Goal: Information Seeking & Learning: Check status

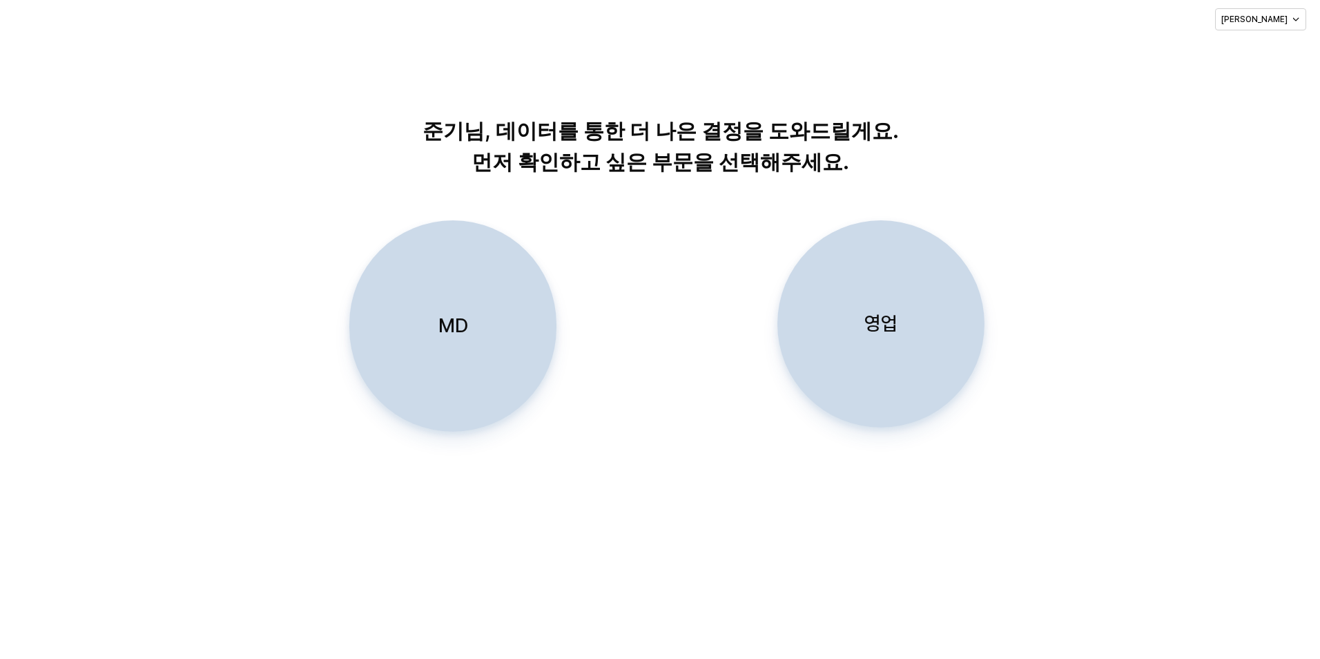
click at [913, 319] on div "영업" at bounding box center [881, 324] width 195 height 206
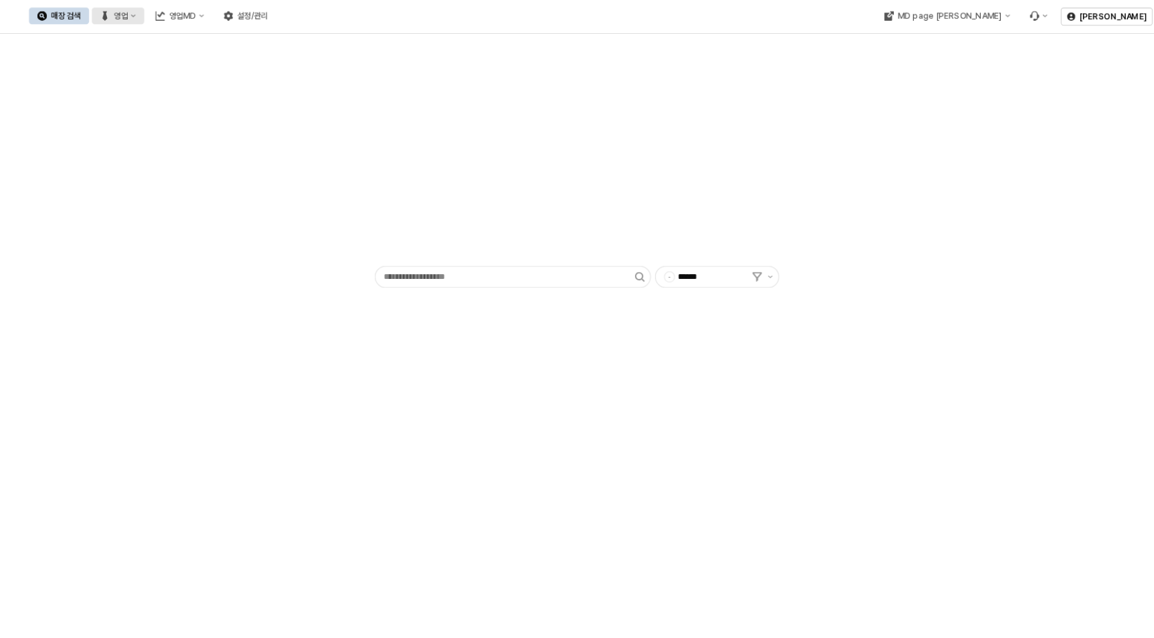
click at [128, 14] on div "영업" at bounding box center [121, 16] width 14 height 10
click at [242, 118] on div "매장 수 현황" at bounding box center [266, 112] width 84 height 14
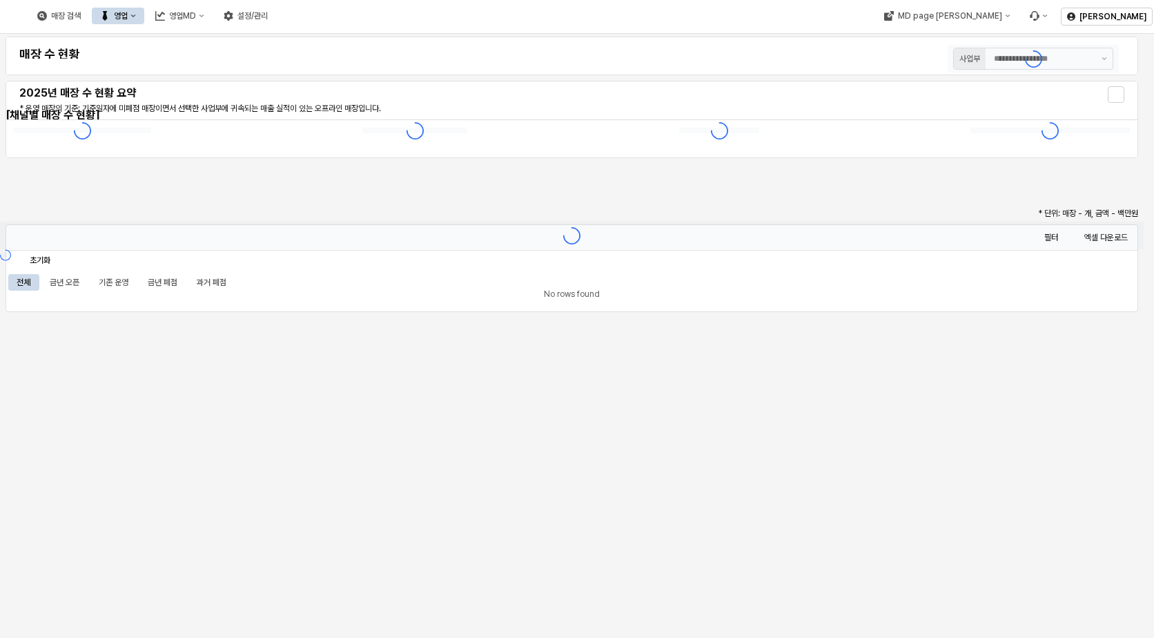
type input "******"
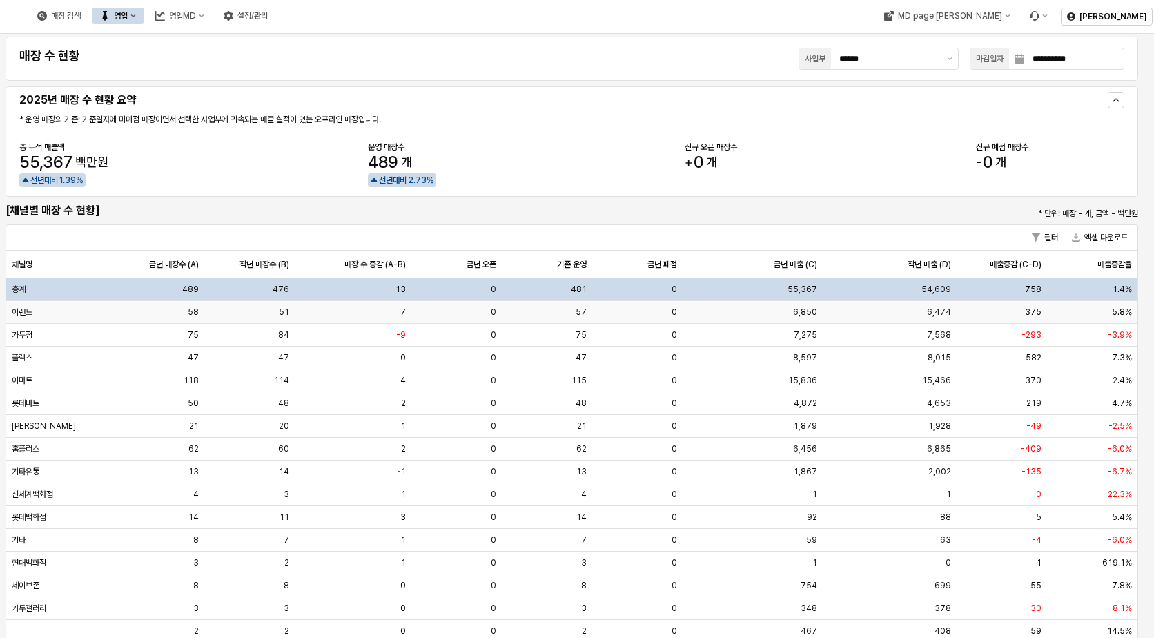
click at [82, 317] on div "이랜드" at bounding box center [59, 312] width 107 height 23
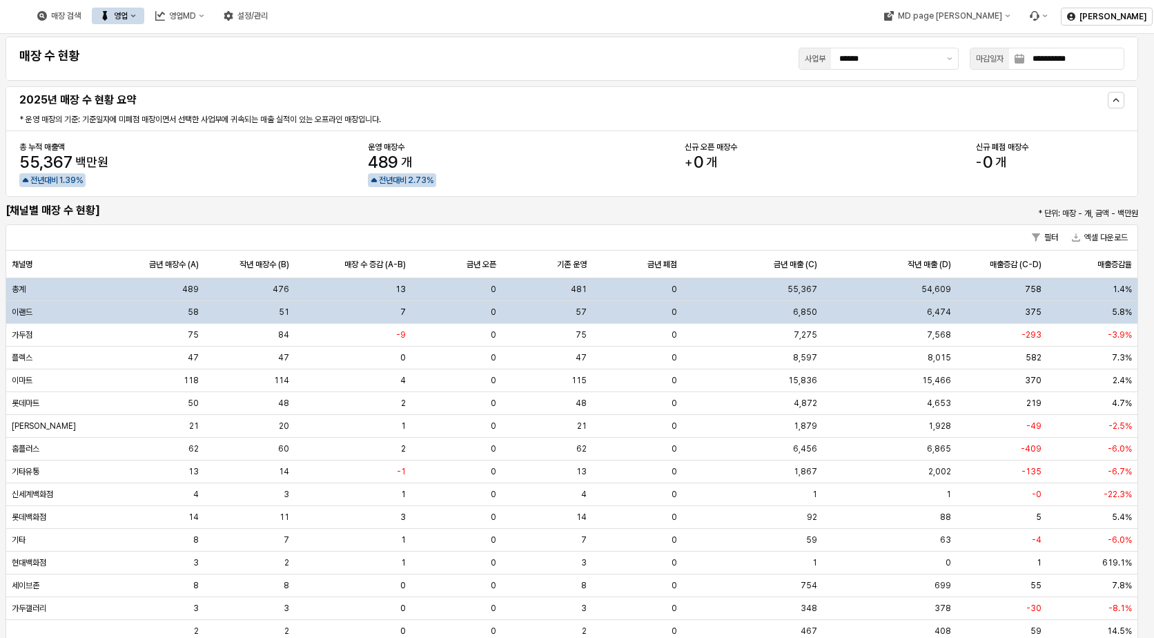
click at [80, 316] on div "이랜드" at bounding box center [59, 312] width 107 height 23
click at [157, 311] on div "58" at bounding box center [158, 312] width 90 height 23
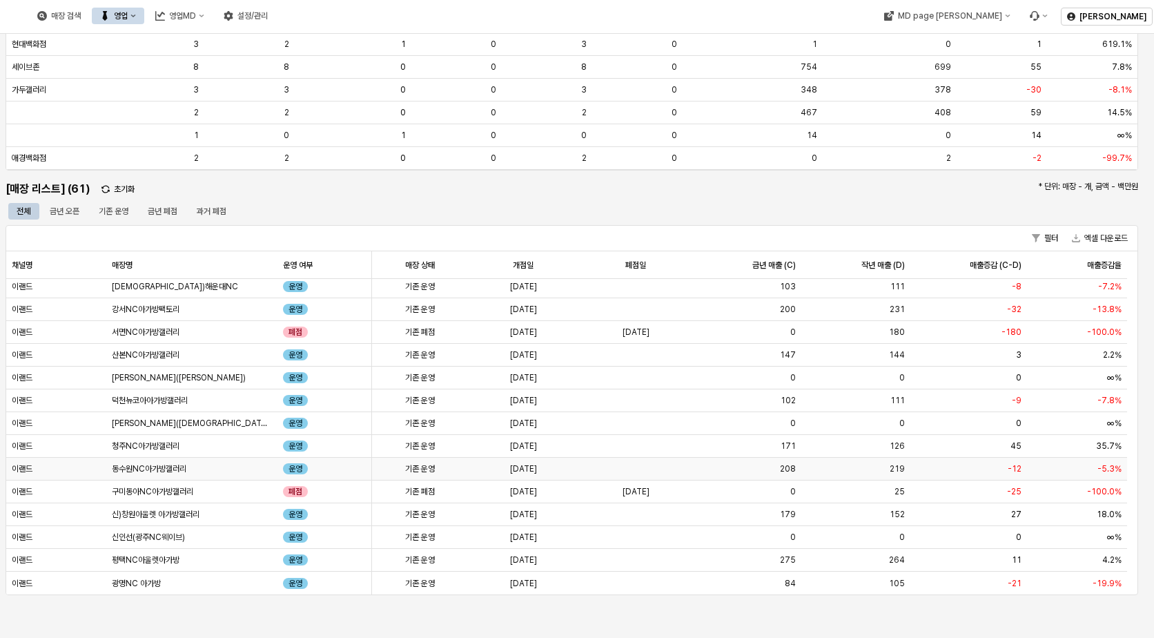
scroll to position [520, 0]
click at [57, 210] on div "금년 오픈" at bounding box center [65, 210] width 30 height 17
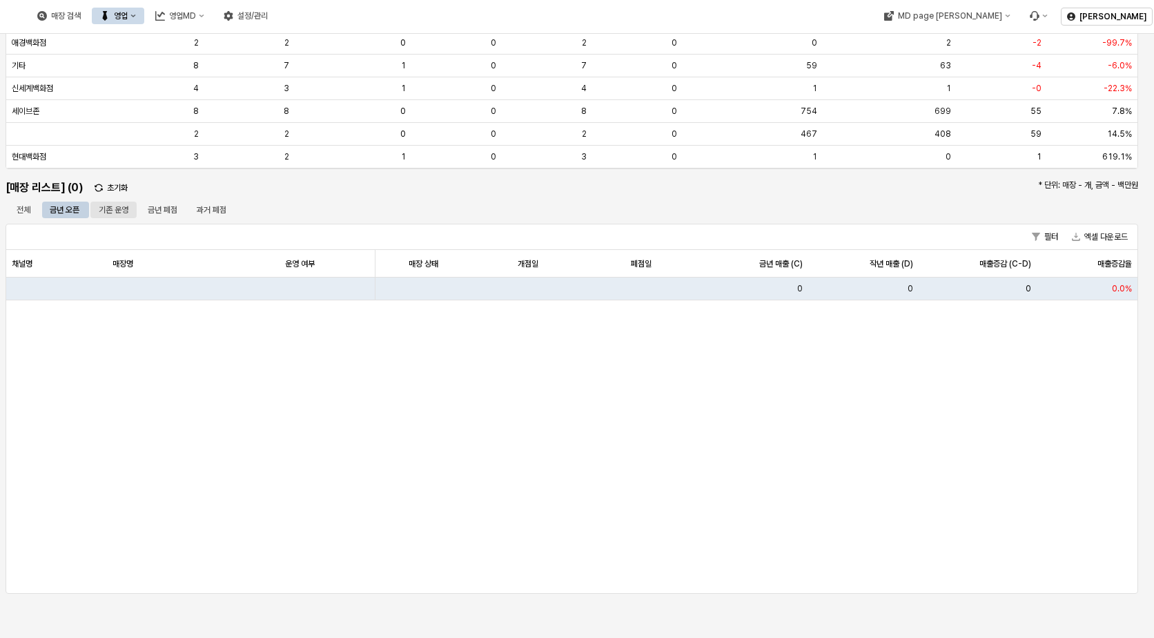
click at [115, 211] on div "기존 운영" at bounding box center [114, 210] width 30 height 17
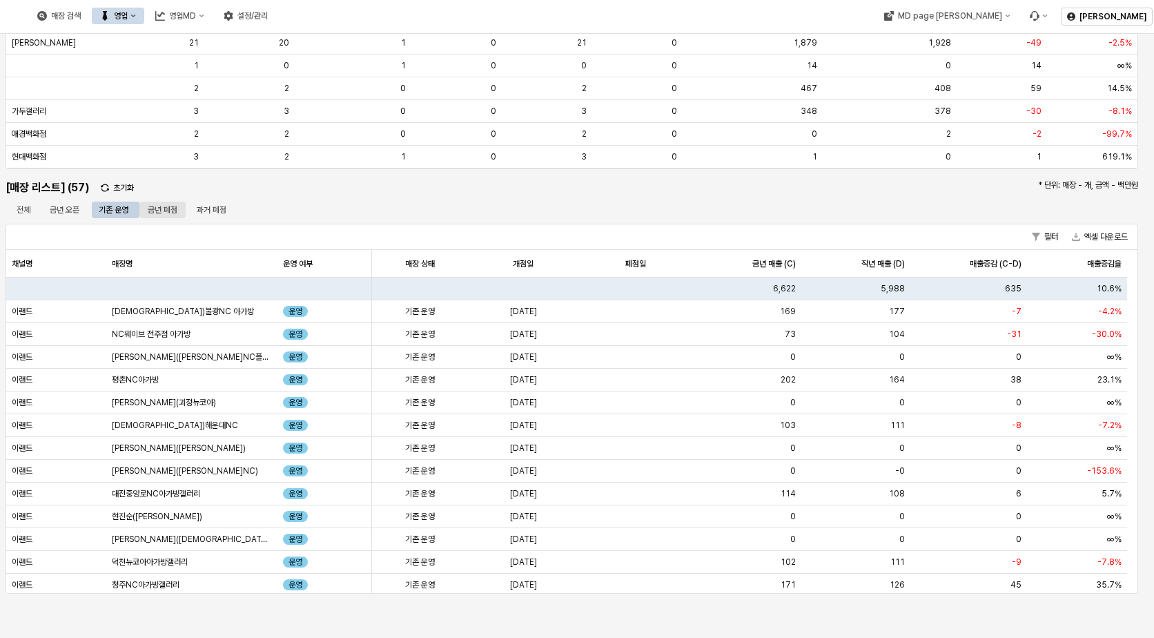
click at [150, 214] on div "금년 폐점" at bounding box center [163, 210] width 30 height 17
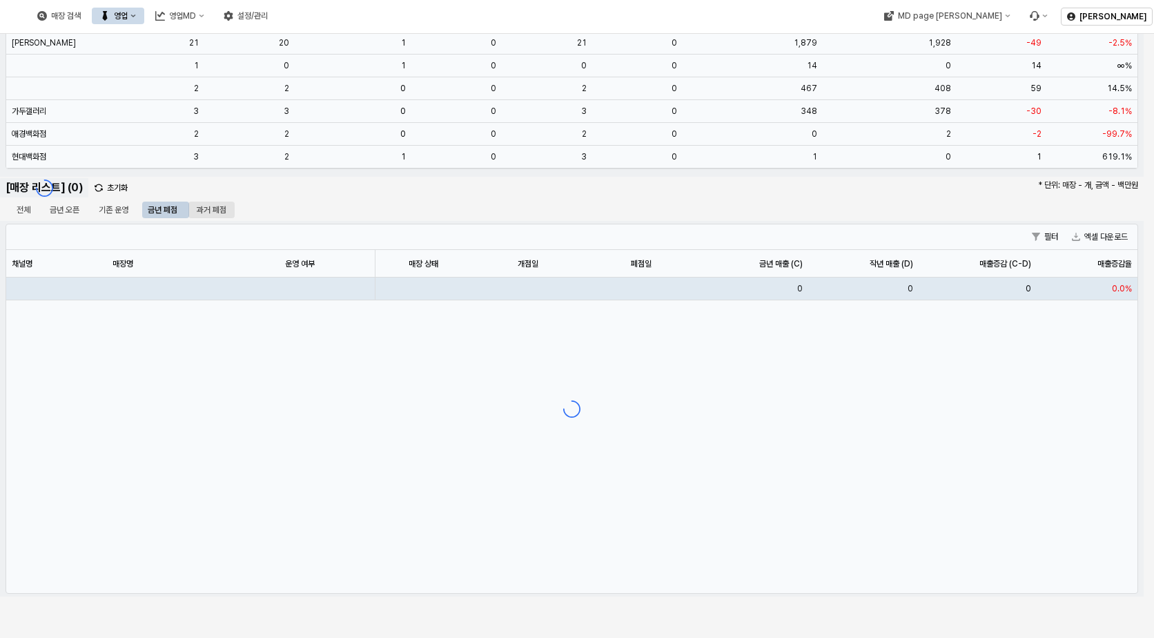
click at [200, 214] on div "과거 폐점" at bounding box center [212, 210] width 30 height 17
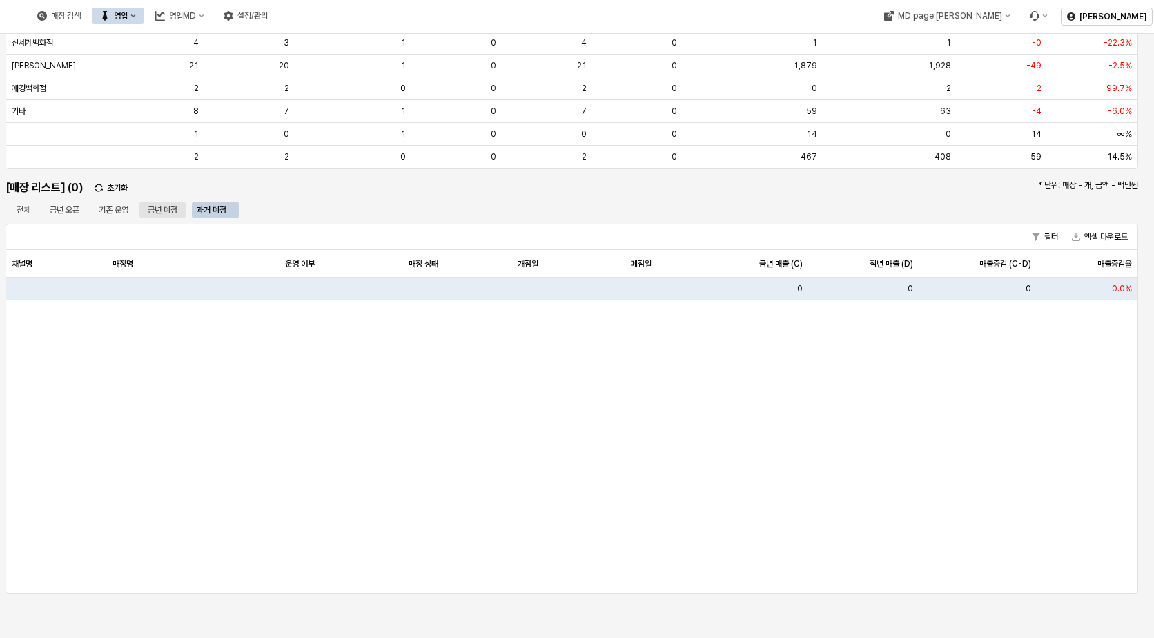
click at [168, 208] on div "금년 폐점" at bounding box center [163, 210] width 30 height 17
click at [84, 209] on div "금년 오픈" at bounding box center [64, 210] width 46 height 17
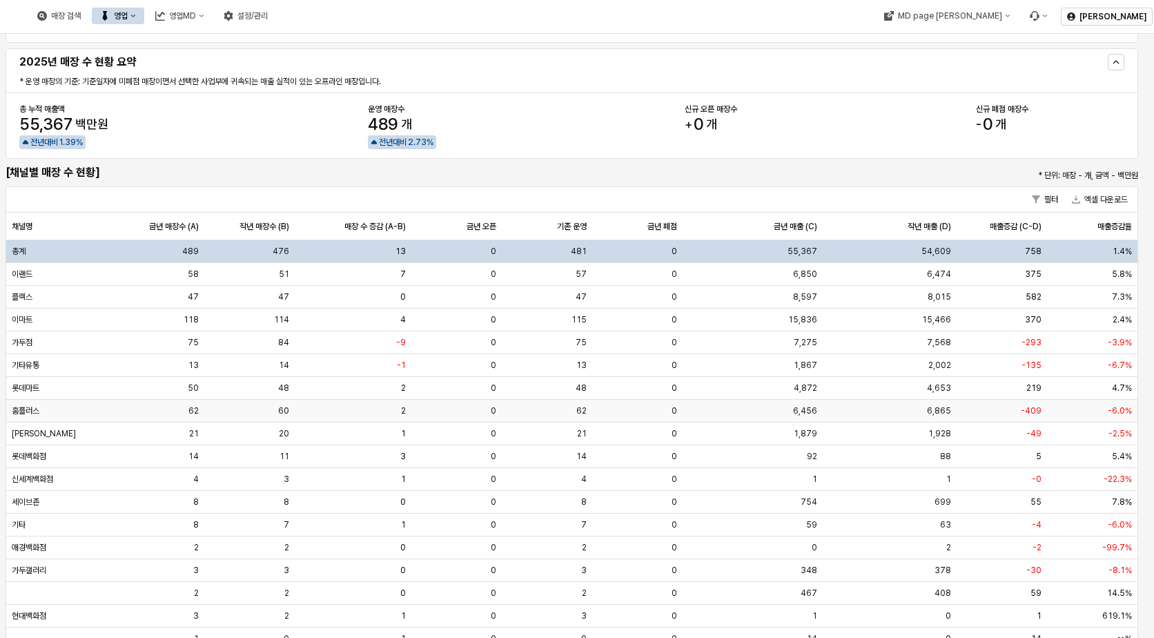
scroll to position [37, 0]
click at [43, 278] on div "이랜드" at bounding box center [59, 275] width 107 height 23
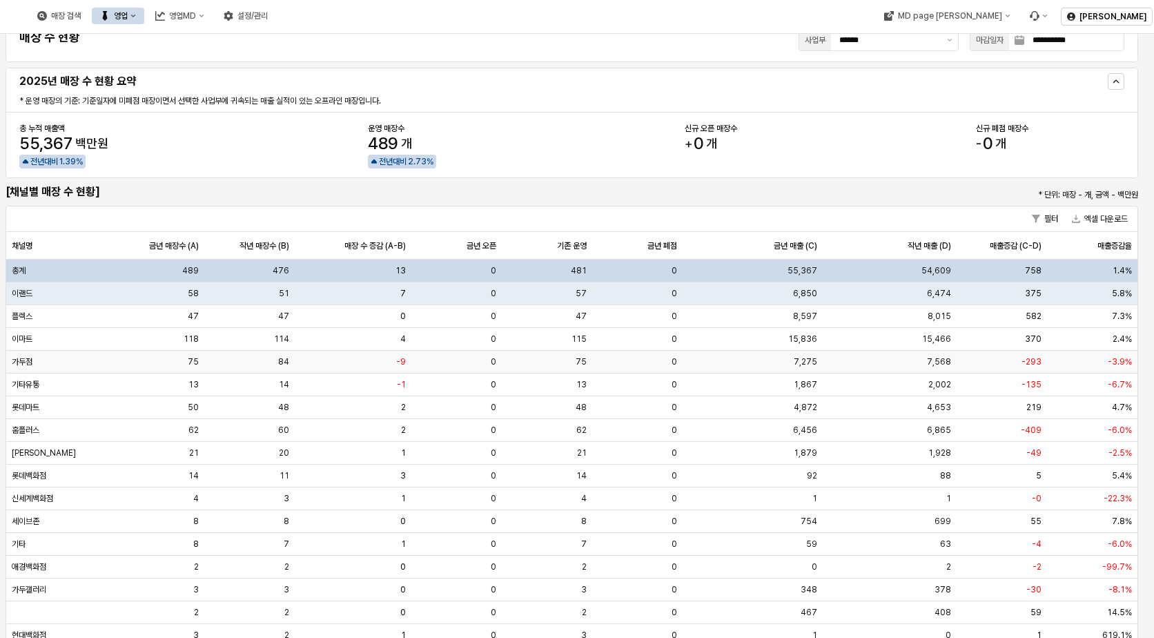
scroll to position [0, 0]
